Goal: Task Accomplishment & Management: Use online tool/utility

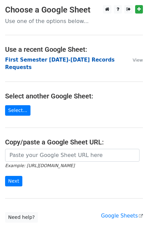
click at [75, 58] on strong "First Semester 2025-2026 Records Requests" at bounding box center [59, 64] width 109 height 14
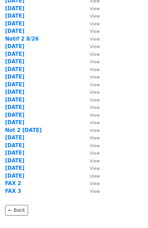
scroll to position [205, 0]
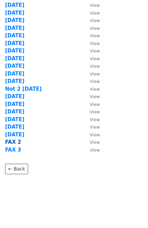
click at [10, 141] on strong "FAX 2" at bounding box center [13, 142] width 16 height 6
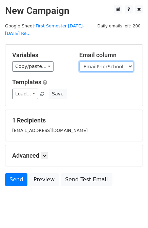
click at [114, 61] on select "User ID Last Name First Name Start Year Enrollment Date Birthday_Age Reported G…" at bounding box center [106, 66] width 54 height 10
select select "FaxPriorSchool1_2021"
click at [79, 61] on select "User ID Last Name First Name Start Year Enrollment Date Birthday_Age Reported G…" at bounding box center [106, 66] width 54 height 10
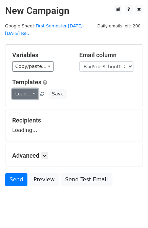
click at [24, 88] on link "Load..." at bounding box center [25, 93] width 26 height 10
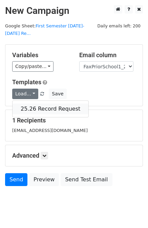
click at [33, 103] on link "25.26 Record Request" at bounding box center [50, 108] width 76 height 11
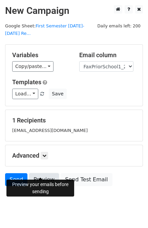
click at [36, 173] on link "Preview" at bounding box center [44, 179] width 30 height 13
click at [13, 173] on link "Send" at bounding box center [16, 179] width 22 height 13
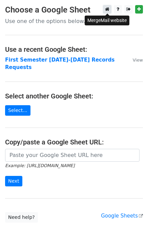
click at [107, 9] on icon at bounding box center [107, 9] width 4 height 5
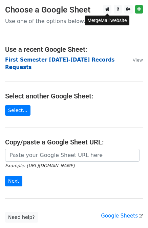
click at [80, 59] on strong "First Semester [DATE]-[DATE] Records Requests" at bounding box center [59, 64] width 109 height 14
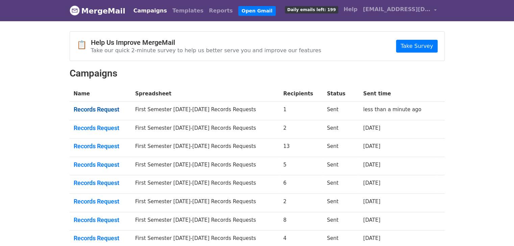
click at [105, 110] on link "Records Request" at bounding box center [101, 109] width 54 height 7
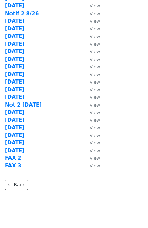
scroll to position [205, 0]
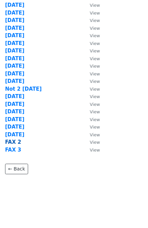
click at [15, 141] on strong "FAX 2" at bounding box center [13, 142] width 16 height 6
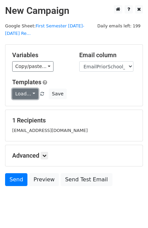
click at [24, 88] on link "Load..." at bounding box center [25, 93] width 26 height 10
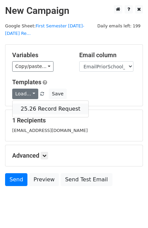
click at [36, 103] on link "25.26 Record Request" at bounding box center [50, 108] width 76 height 11
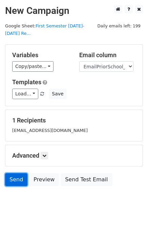
click at [15, 173] on link "Send" at bounding box center [16, 179] width 22 height 13
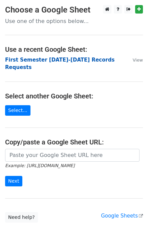
click at [79, 58] on strong "First Semester [DATE]-[DATE] Records Requests" at bounding box center [59, 64] width 109 height 14
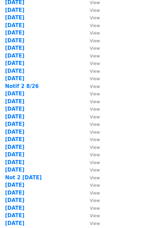
scroll to position [203, 0]
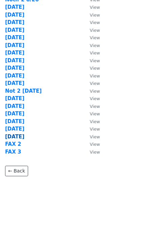
click at [16, 136] on strong "9/22/25" at bounding box center [14, 136] width 19 height 6
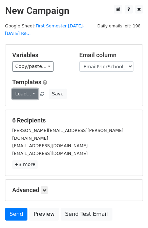
click at [25, 88] on link "Load..." at bounding box center [25, 93] width 26 height 10
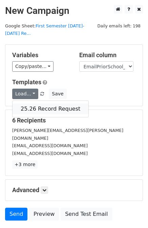
click at [29, 103] on link "25.26 Record Request" at bounding box center [50, 108] width 76 height 11
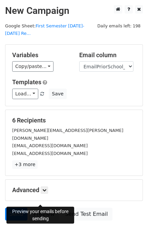
click at [40, 207] on link "Preview" at bounding box center [44, 213] width 30 height 13
click at [14, 207] on link "Send" at bounding box center [16, 213] width 22 height 13
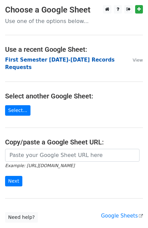
click at [81, 59] on strong "First Semester [DATE]-[DATE] Records Requests" at bounding box center [59, 64] width 109 height 14
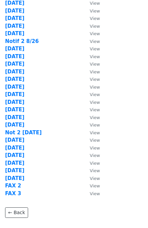
scroll to position [205, 0]
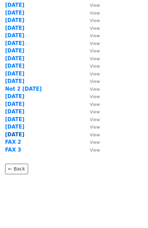
click at [11, 132] on strong "[DATE]" at bounding box center [14, 134] width 19 height 6
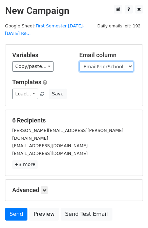
click at [119, 61] on select "User ID Last Name First Name Start Year Enrollment Date Birthday_Age Reported G…" at bounding box center [106, 66] width 54 height 10
select select "FaxPriorSchool1_2021"
click at [79, 61] on select "User ID Last Name First Name Start Year Enrollment Date Birthday_Age Reported G…" at bounding box center [106, 66] width 54 height 10
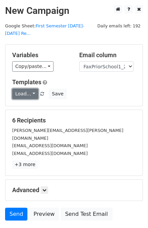
click at [24, 88] on link "Load..." at bounding box center [25, 93] width 26 height 10
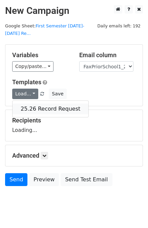
click at [38, 103] on link "25.26 Record Request" at bounding box center [50, 108] width 76 height 11
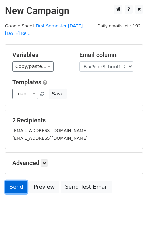
click at [16, 180] on link "Send" at bounding box center [16, 186] width 22 height 13
